Goal: Transaction & Acquisition: Purchase product/service

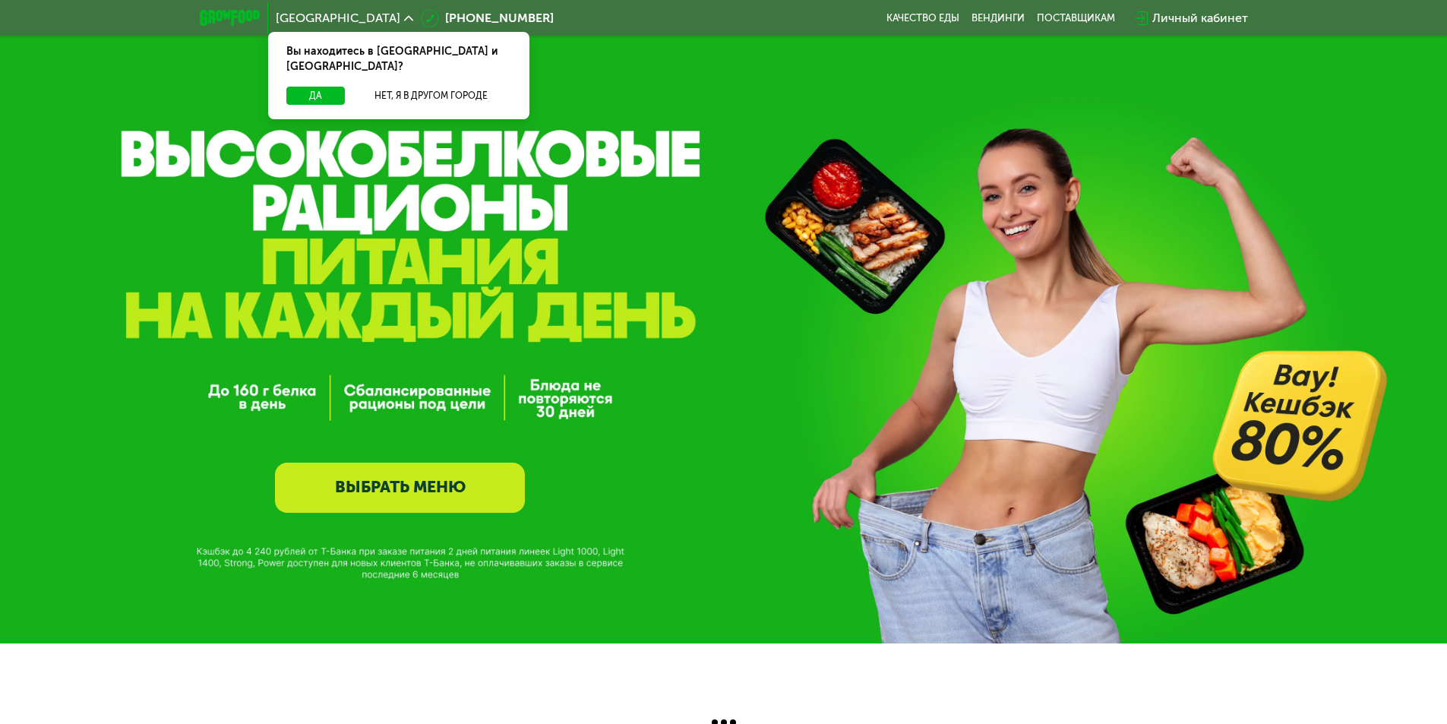
click at [479, 486] on link "ВЫБРАТЬ МЕНЮ" at bounding box center [400, 488] width 250 height 50
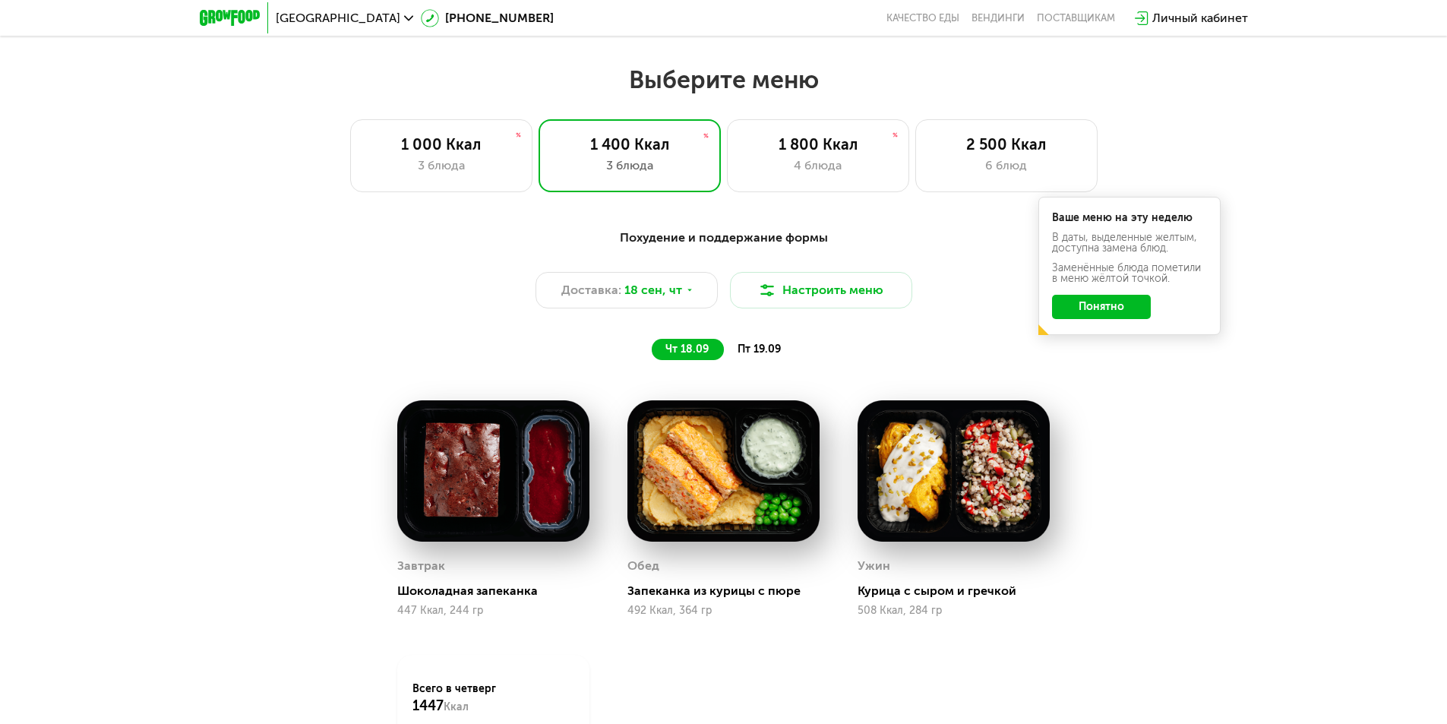
scroll to position [1747, 0]
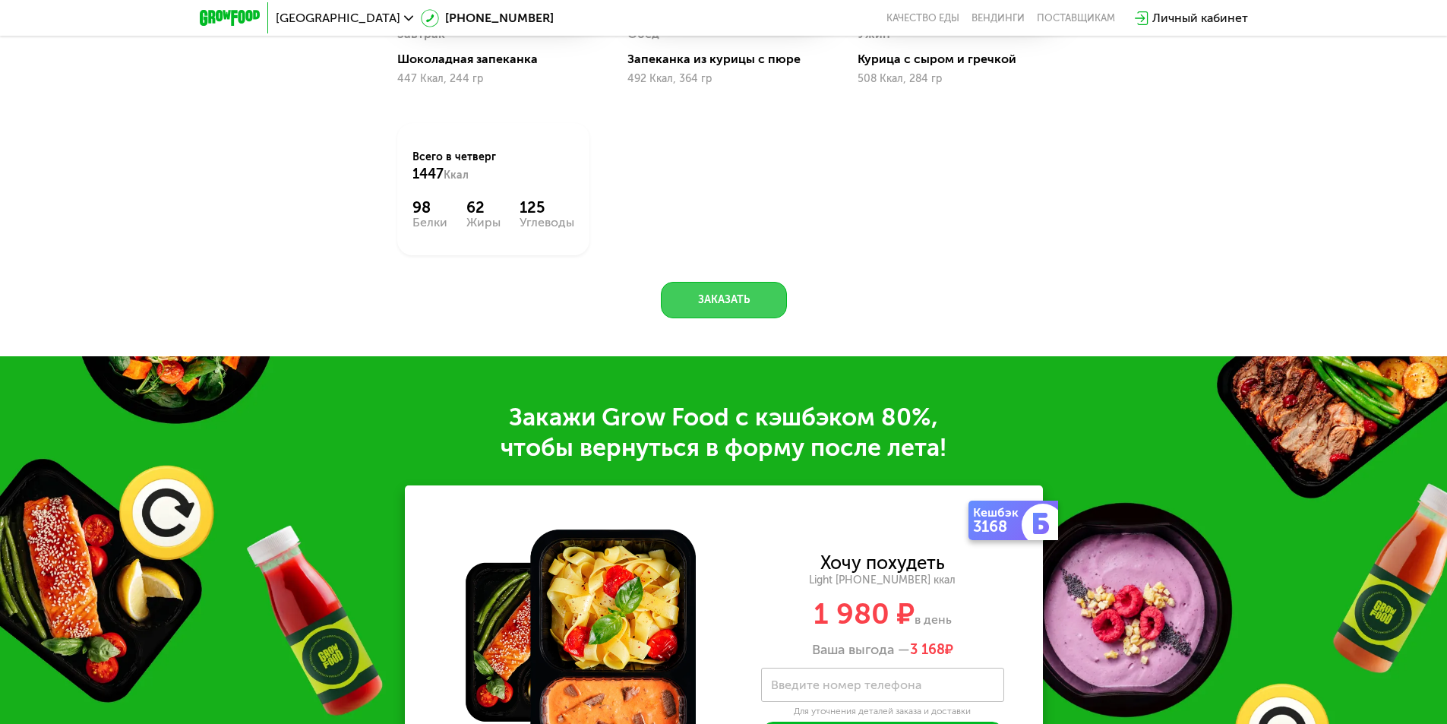
click at [727, 304] on button "Заказать" at bounding box center [724, 300] width 126 height 36
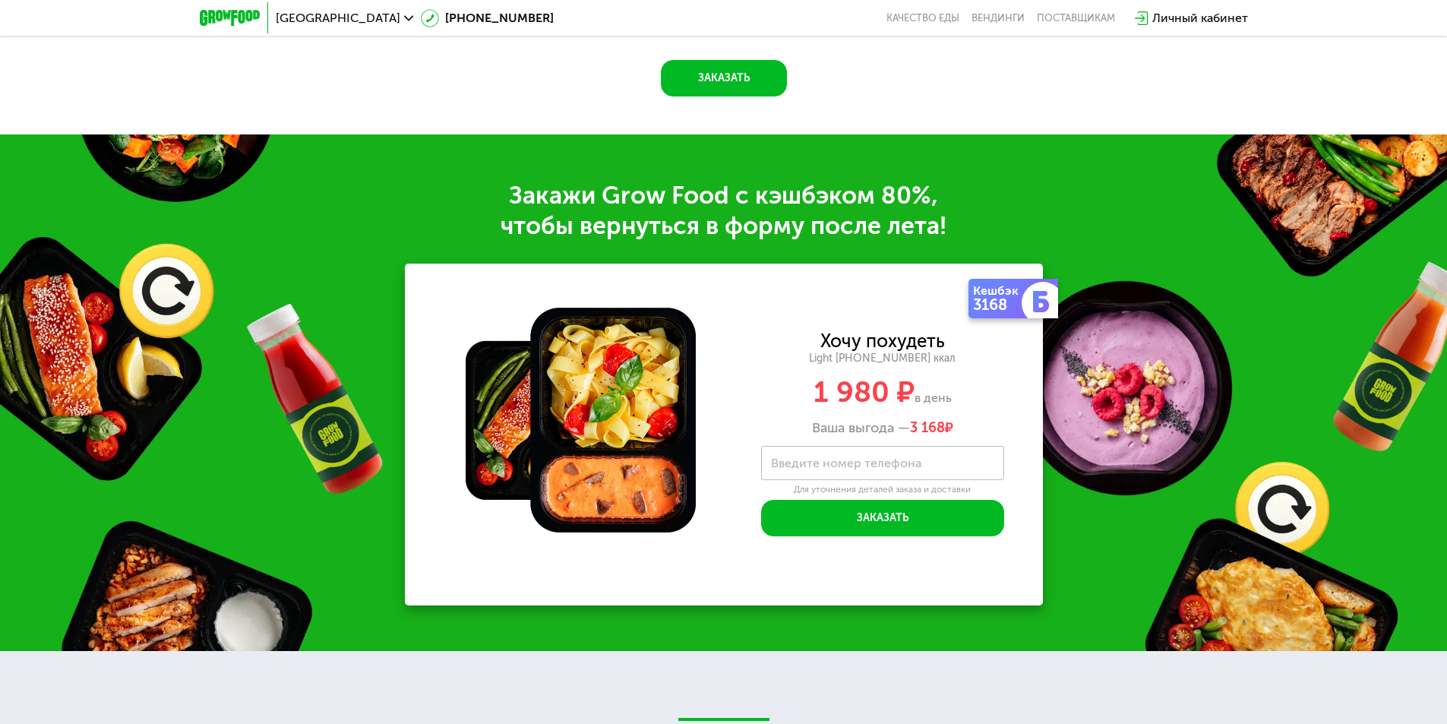
scroll to position [1957, 0]
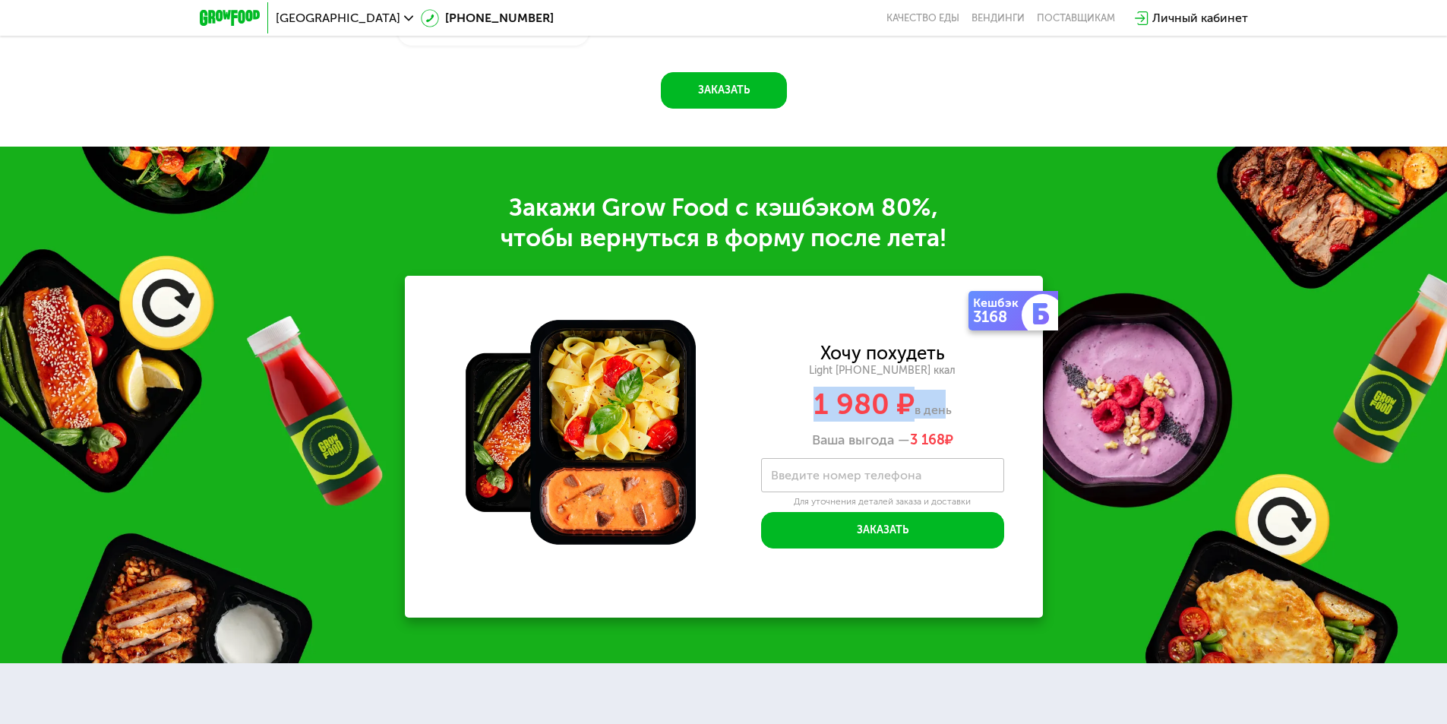
drag, startPoint x: 816, startPoint y: 405, endPoint x: 938, endPoint y: 407, distance: 121.5
click at [938, 407] on div "1 980 ₽ в день" at bounding box center [882, 404] width 321 height 29
click at [957, 414] on div "1 980 ₽ в день" at bounding box center [882, 404] width 321 height 29
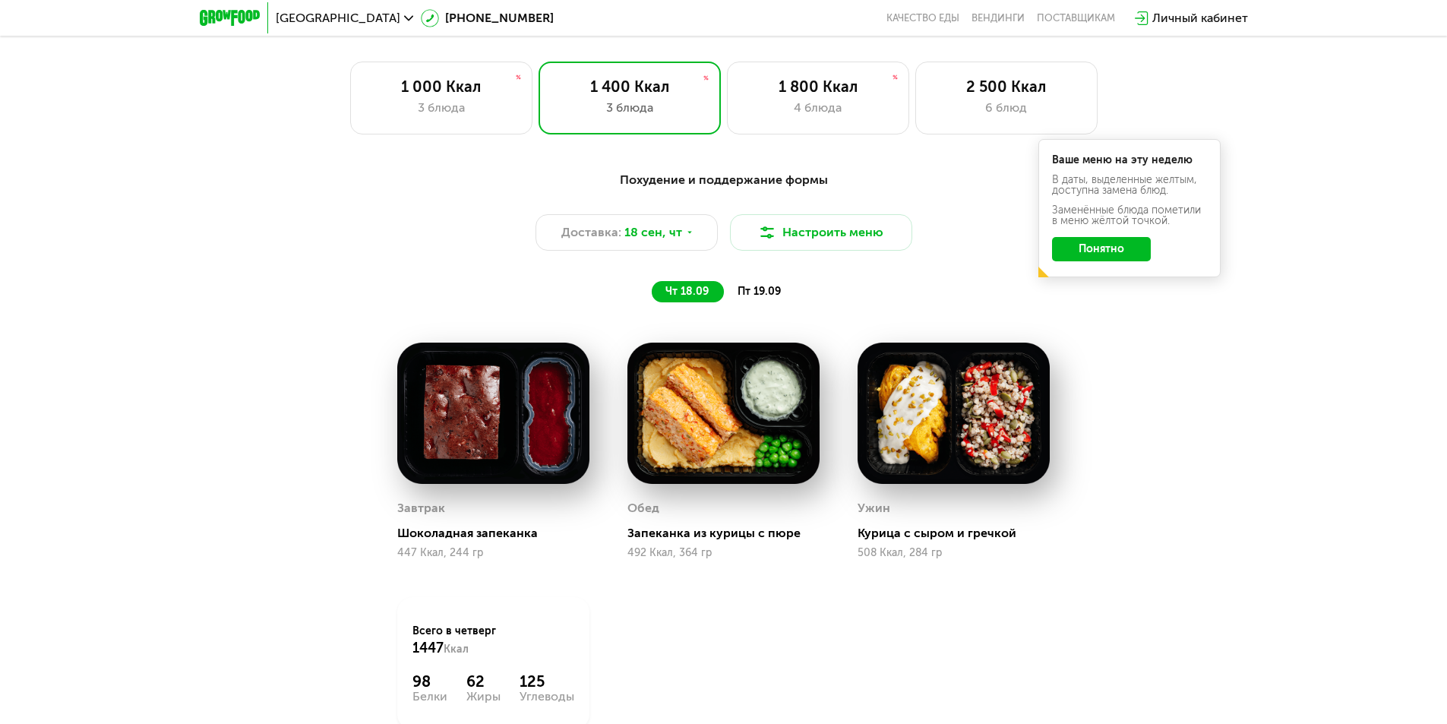
scroll to position [1121, 0]
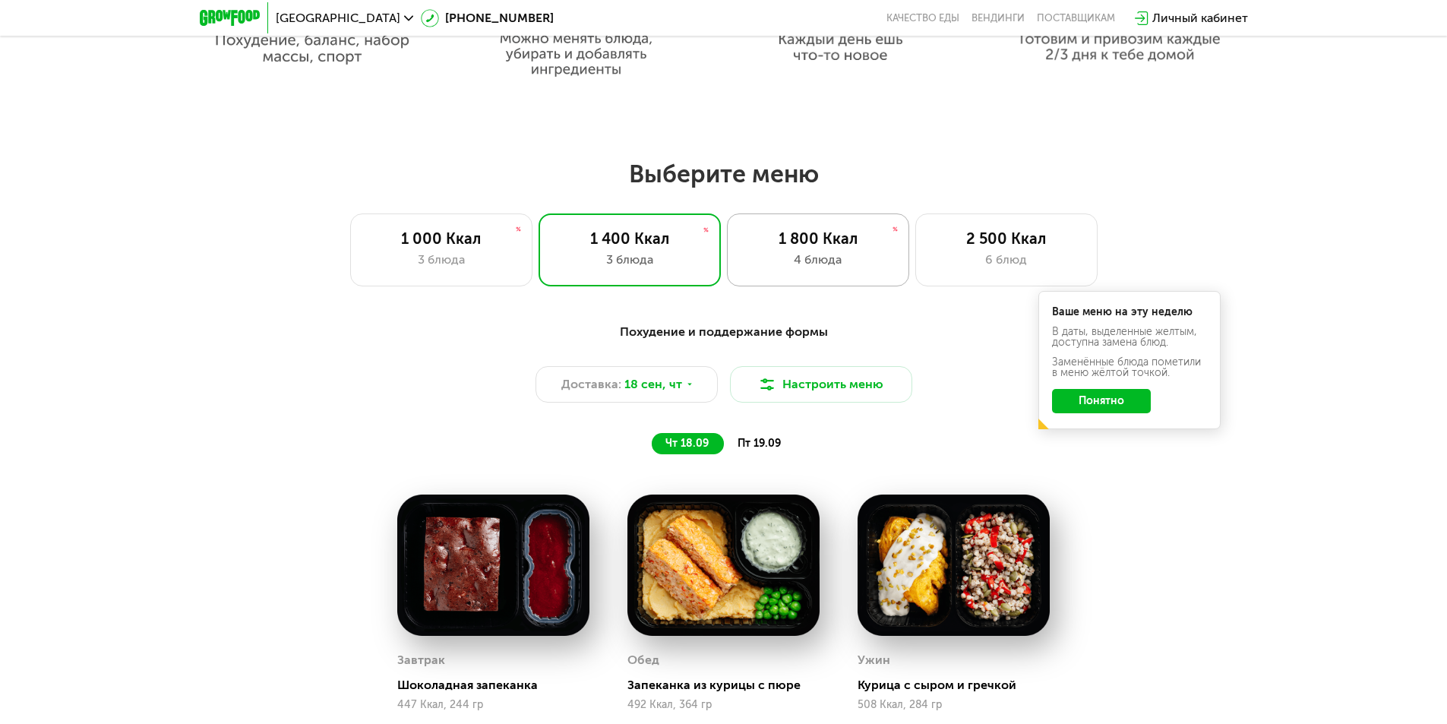
click at [775, 286] on div "1 800 Ккал 4 блюда" at bounding box center [818, 249] width 182 height 73
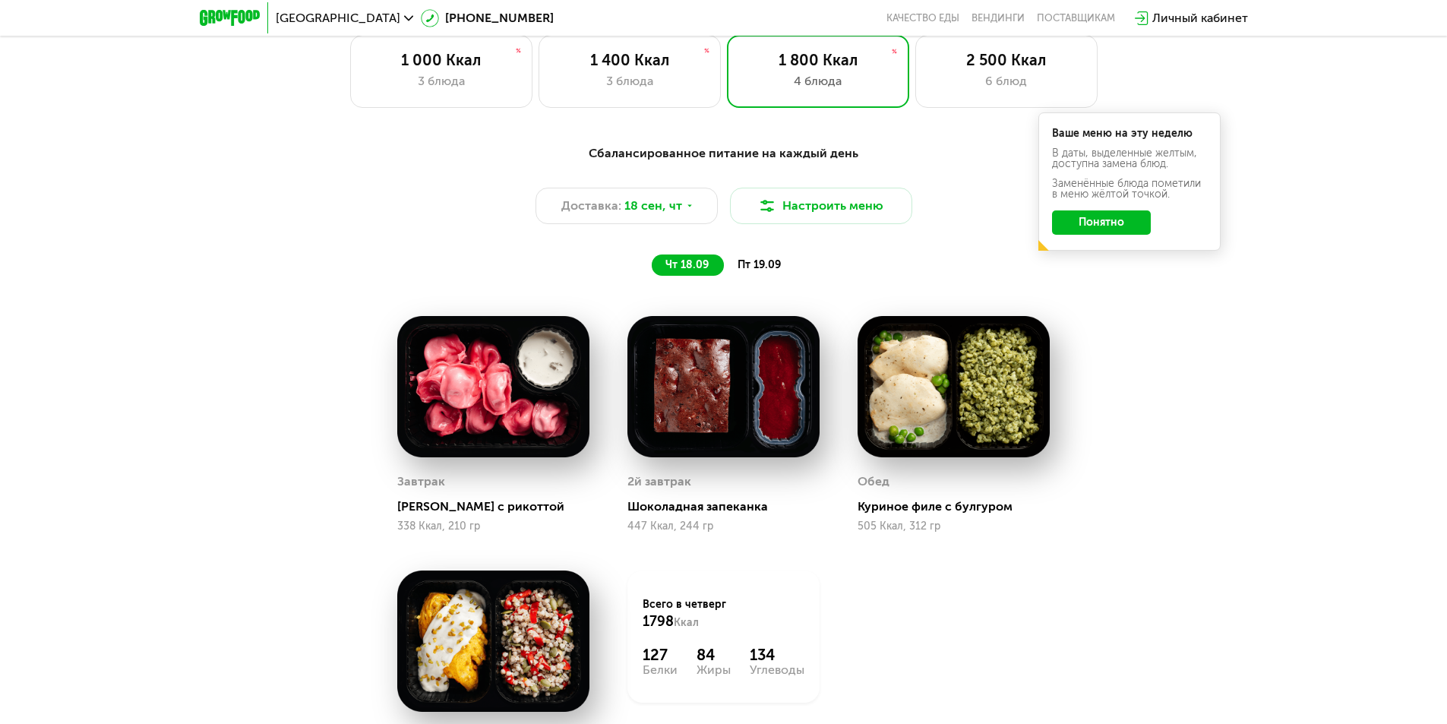
scroll to position [1273, 0]
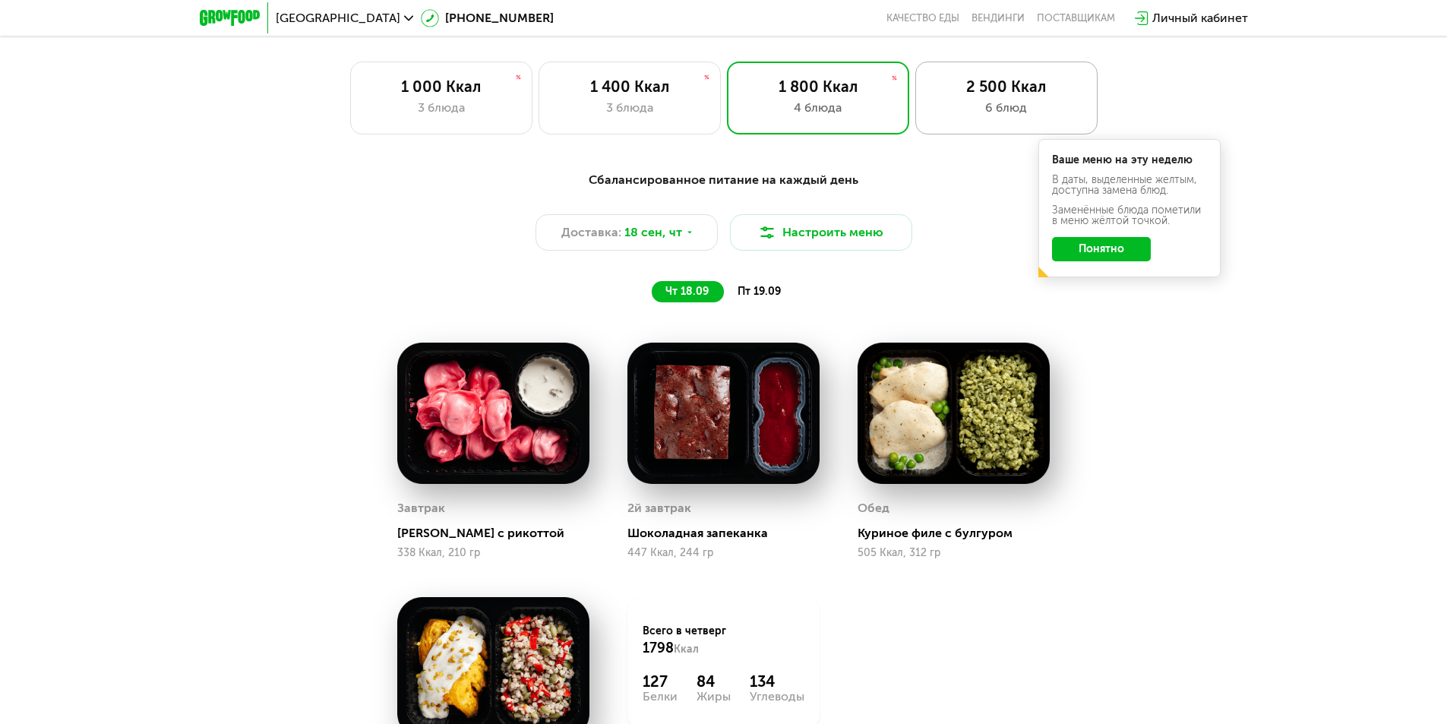
click at [1046, 108] on div "6 блюд" at bounding box center [1006, 108] width 150 height 18
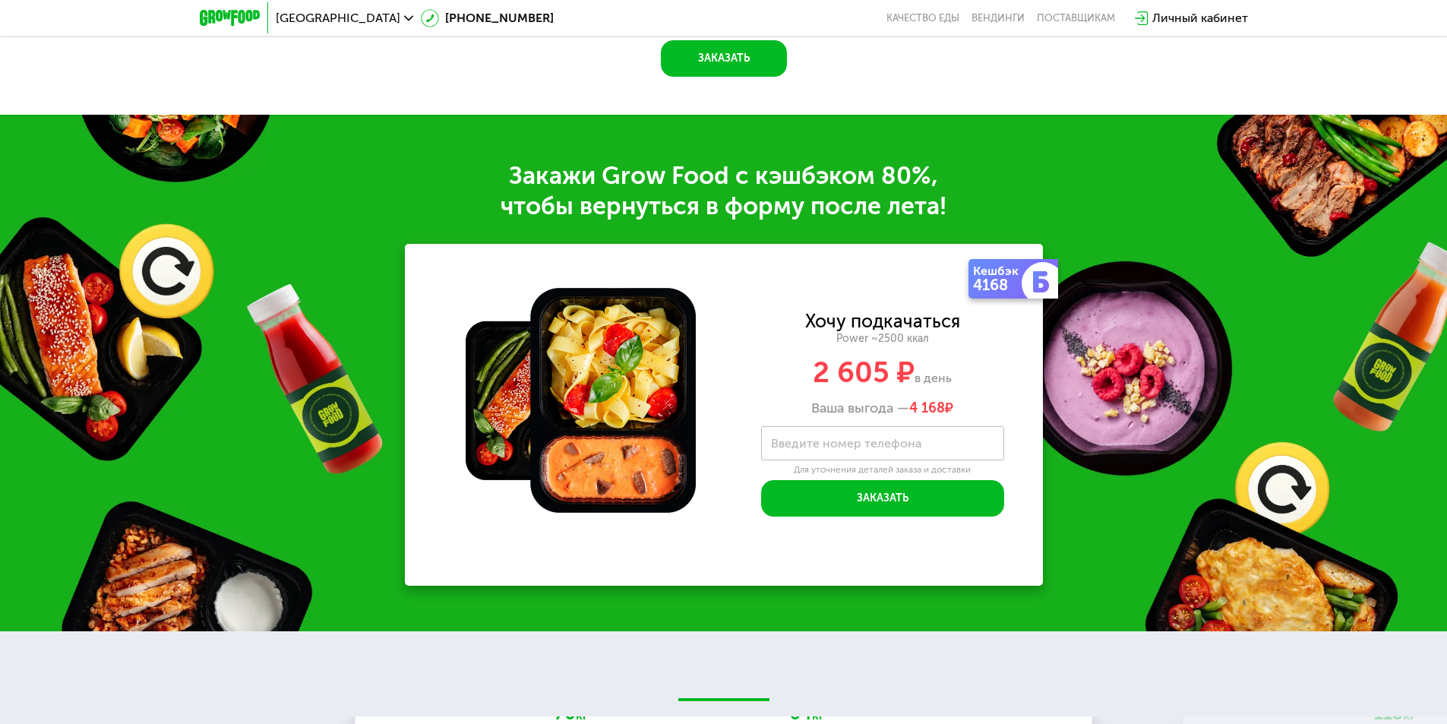
scroll to position [2260, 0]
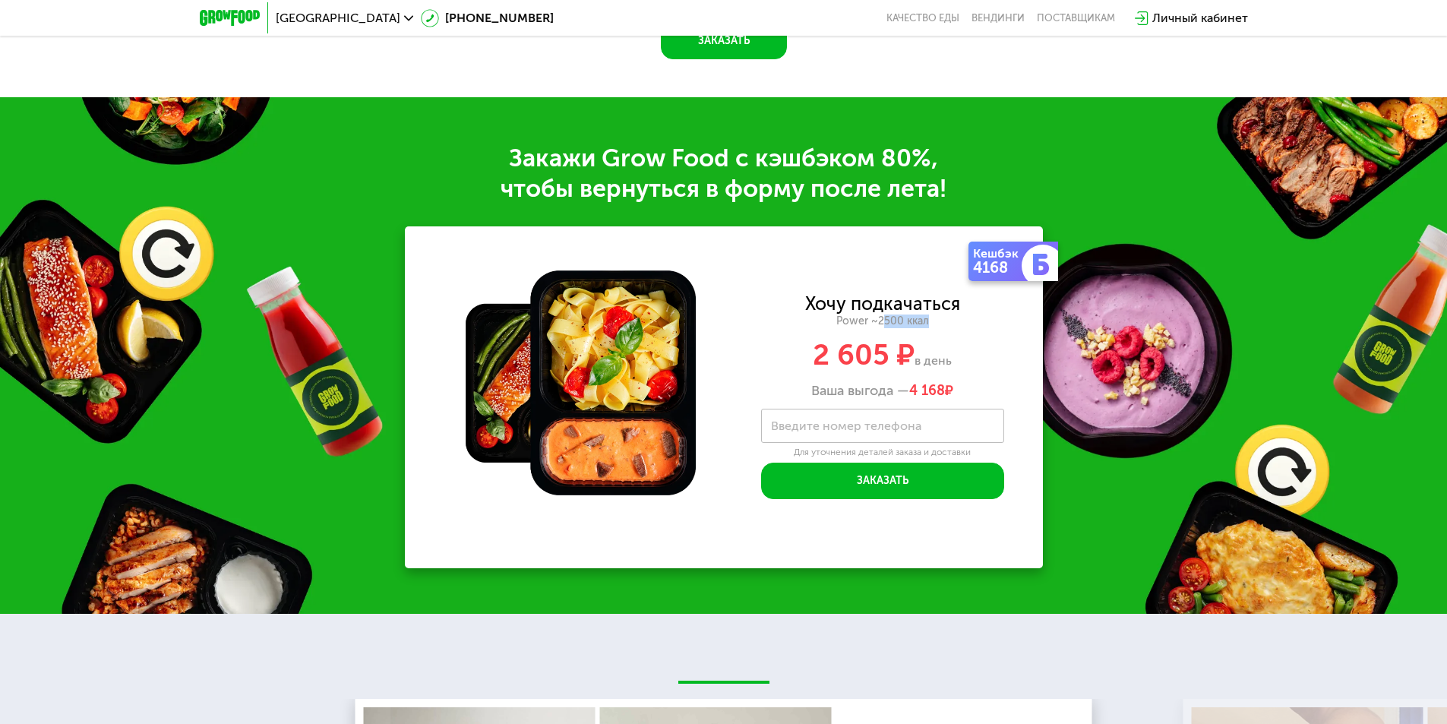
drag, startPoint x: 933, startPoint y: 340, endPoint x: 881, endPoint y: 340, distance: 52.4
click at [881, 328] on div "Power ~2500 ккал" at bounding box center [882, 321] width 321 height 14
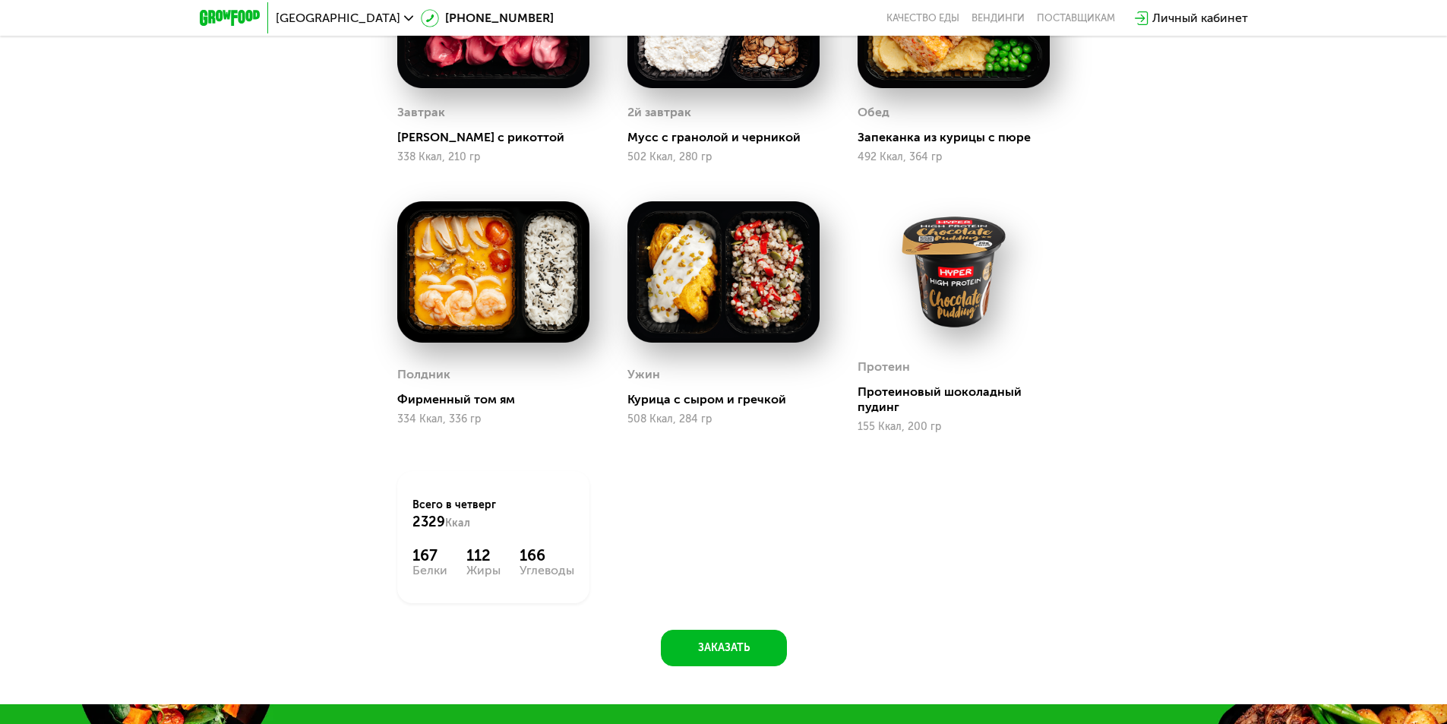
scroll to position [1425, 0]
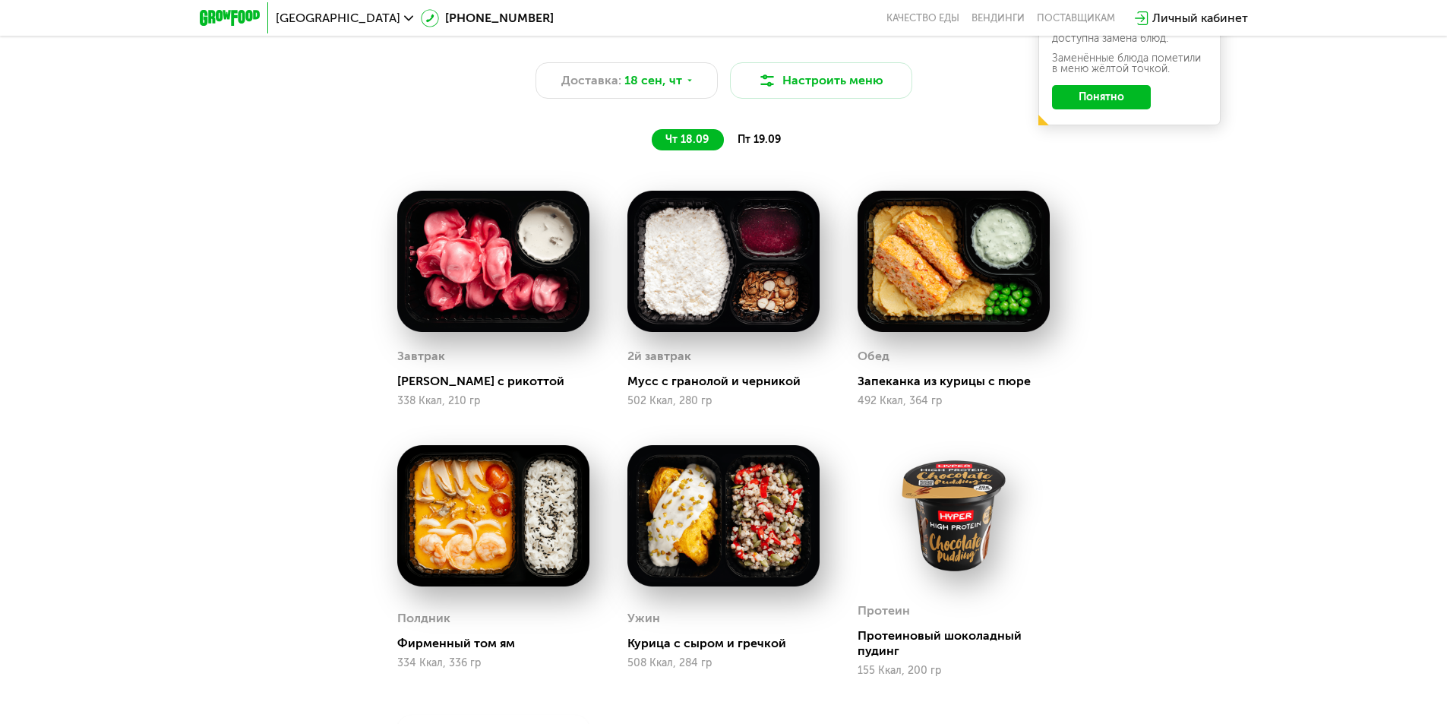
click at [753, 146] on span "пт 19.09" at bounding box center [758, 139] width 43 height 13
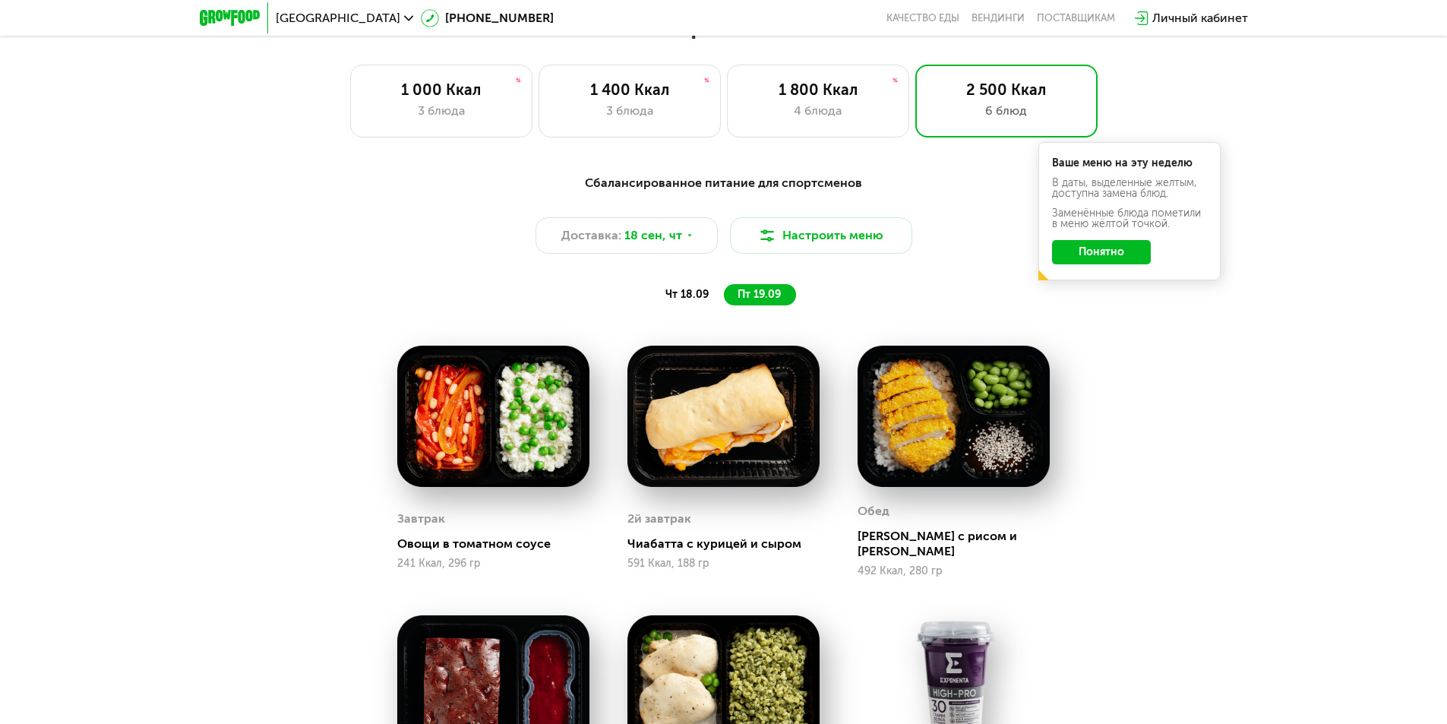
scroll to position [1045, 0]
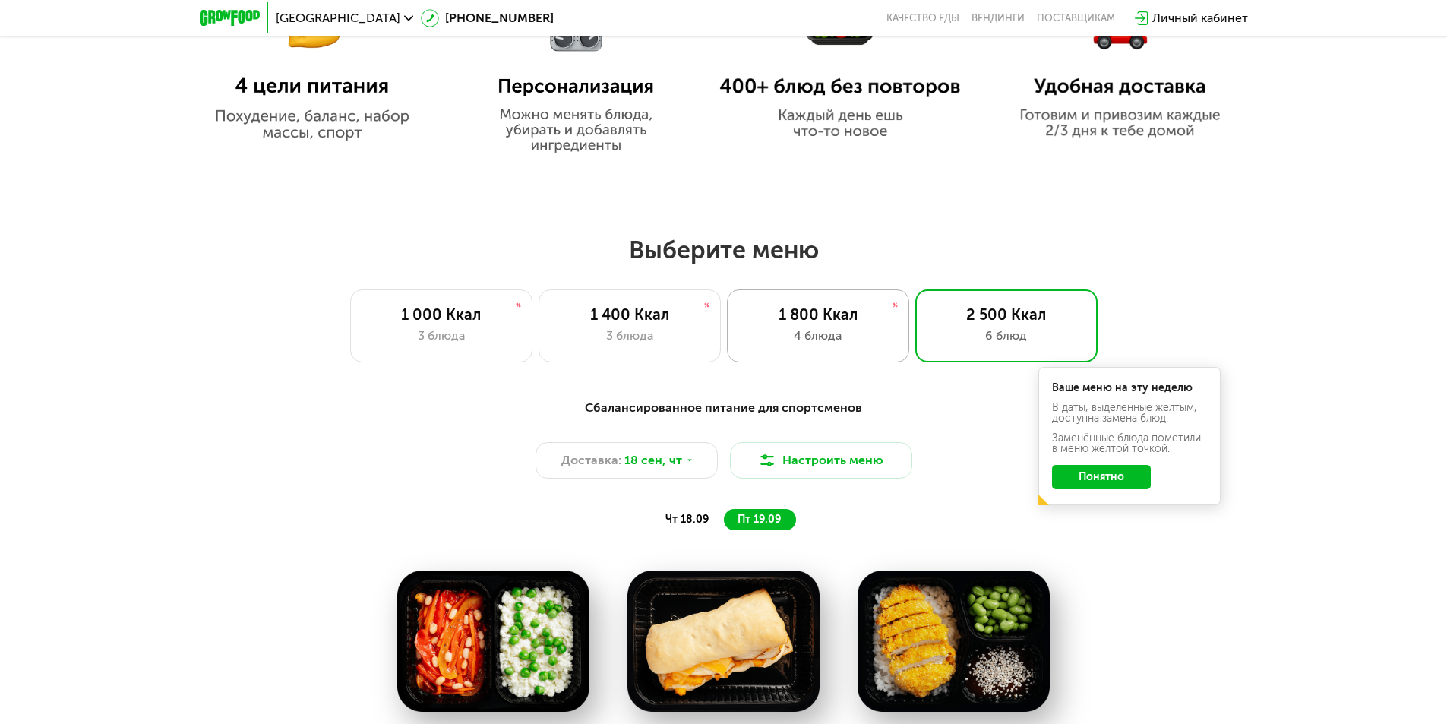
click at [829, 319] on div "1 800 Ккал" at bounding box center [818, 314] width 150 height 18
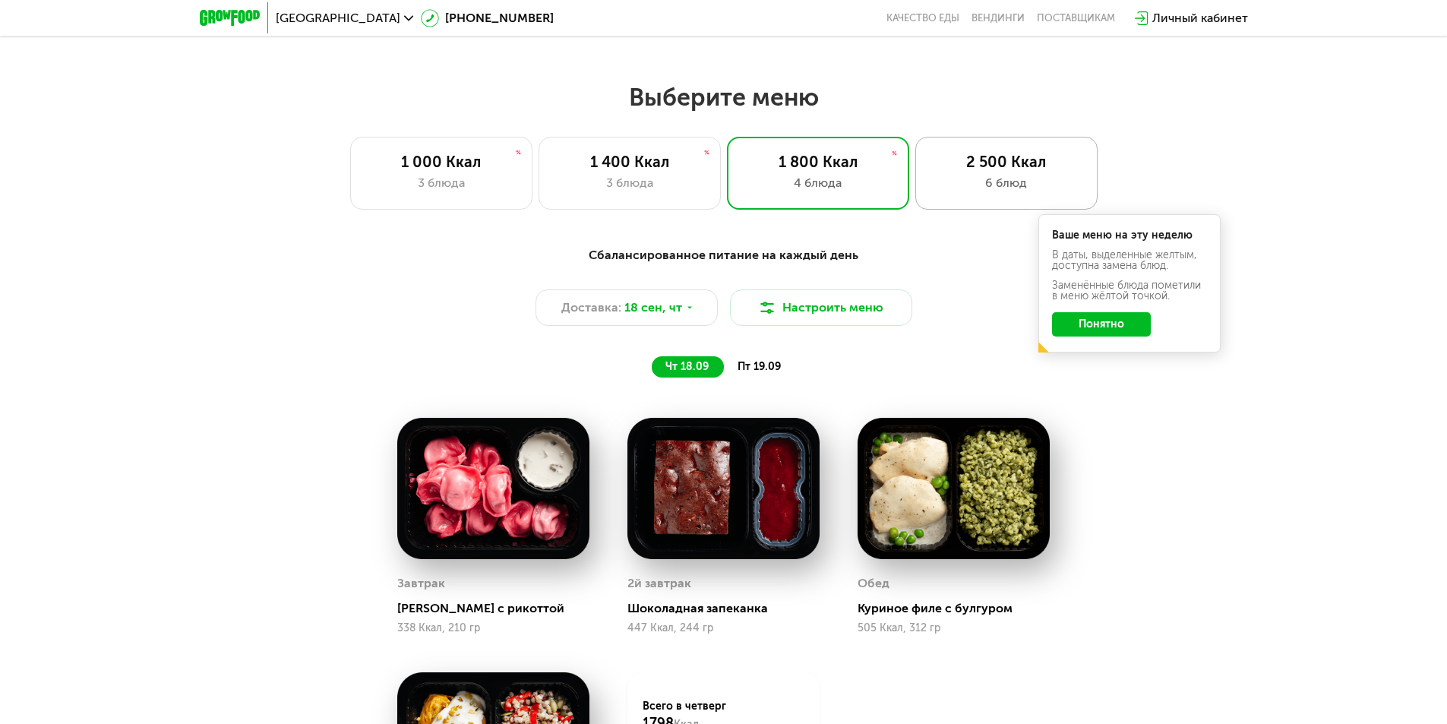
scroll to position [1197, 0]
click at [979, 178] on div "2 500 Ккал 6 блюд" at bounding box center [1006, 173] width 182 height 73
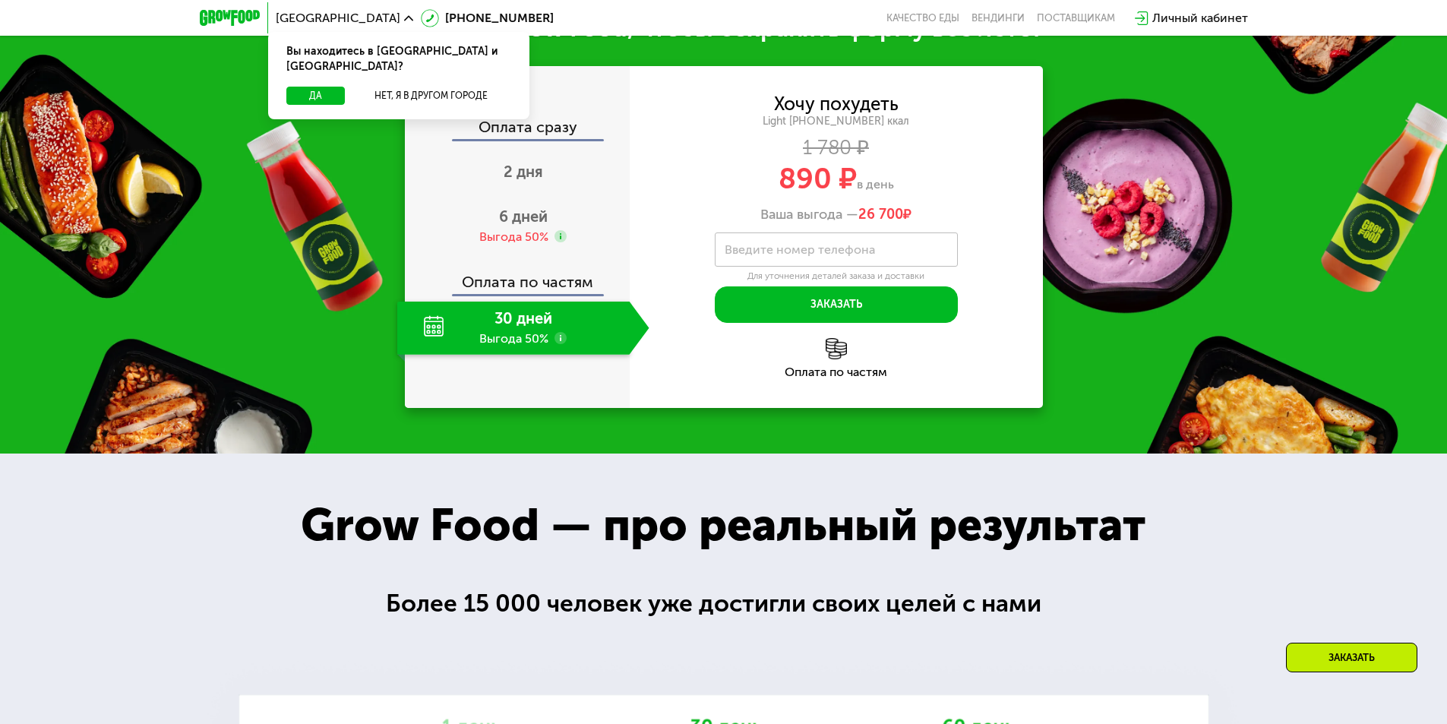
scroll to position [1887, 0]
